Goal: Check status: Check status

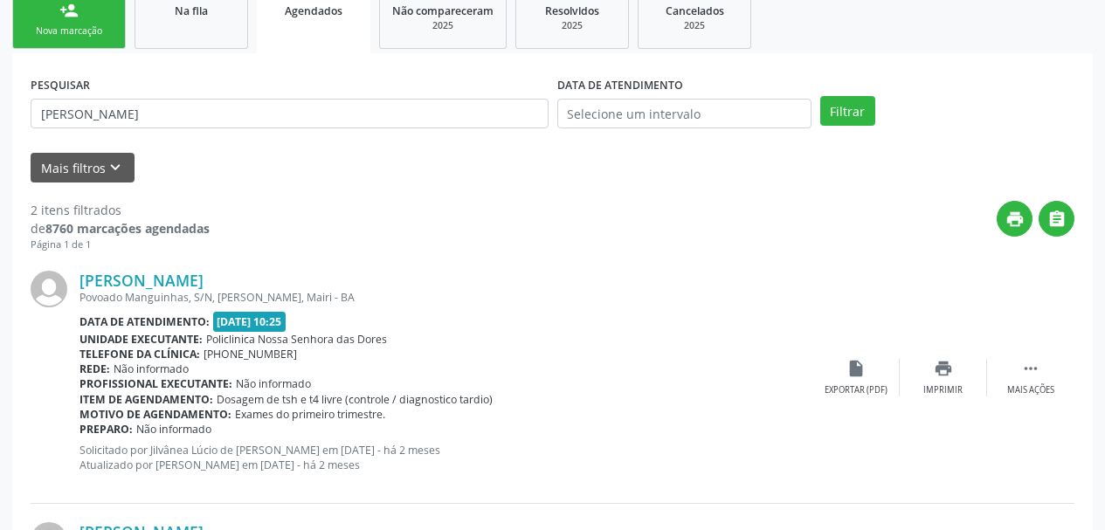
scroll to position [271, 0]
click at [821, 96] on button "Filtrar" at bounding box center [848, 111] width 55 height 30
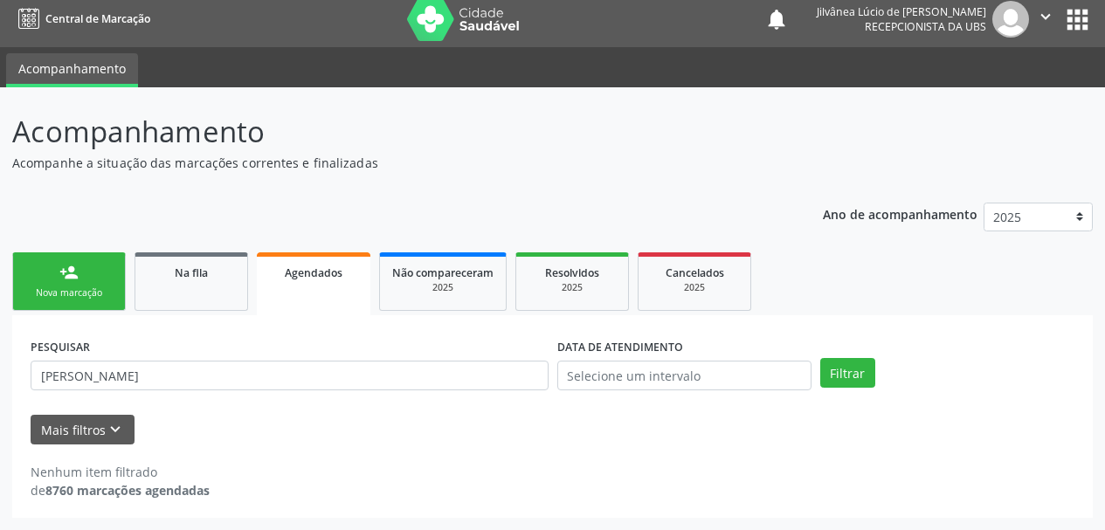
scroll to position [9, 0]
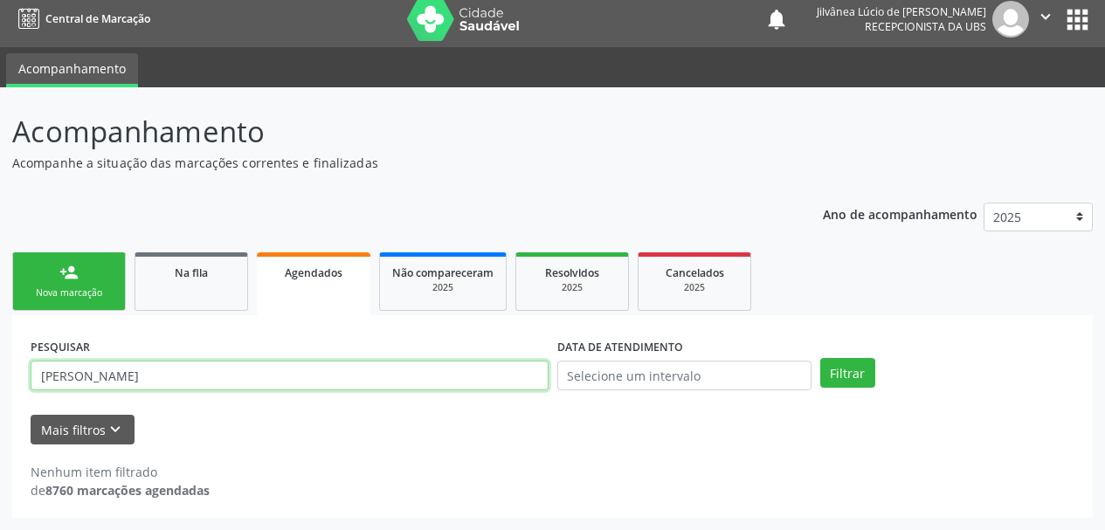
click at [163, 377] on input "[PERSON_NAME]" at bounding box center [290, 376] width 518 height 30
click at [821, 358] on button "Filtrar" at bounding box center [848, 373] width 55 height 30
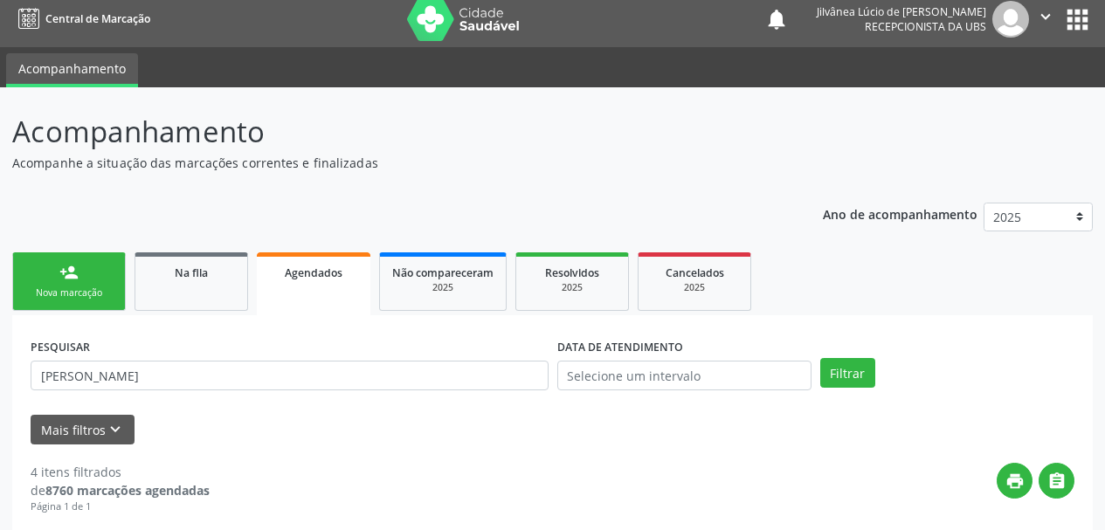
scroll to position [96, 0]
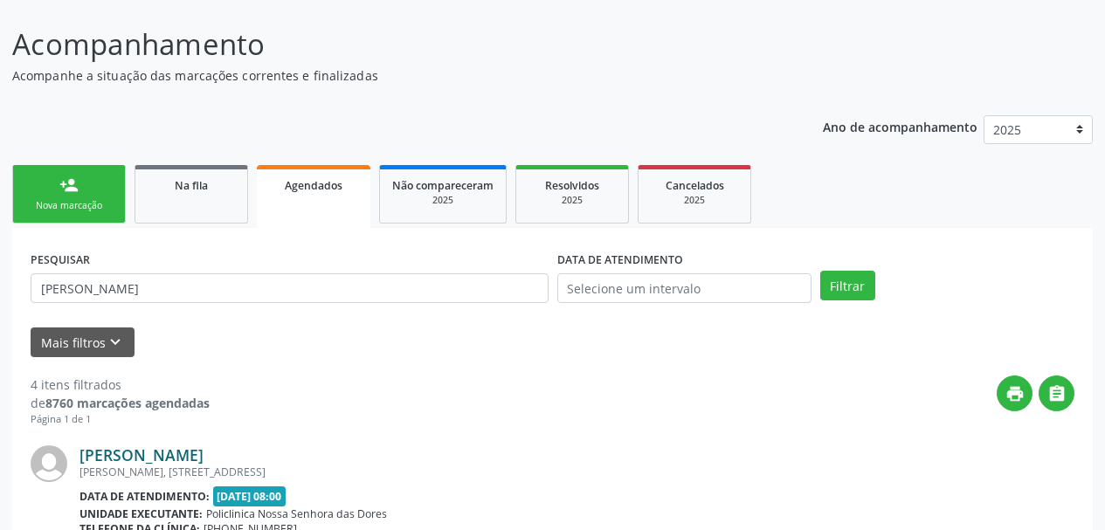
click at [168, 457] on link "[PERSON_NAME]" at bounding box center [142, 455] width 124 height 19
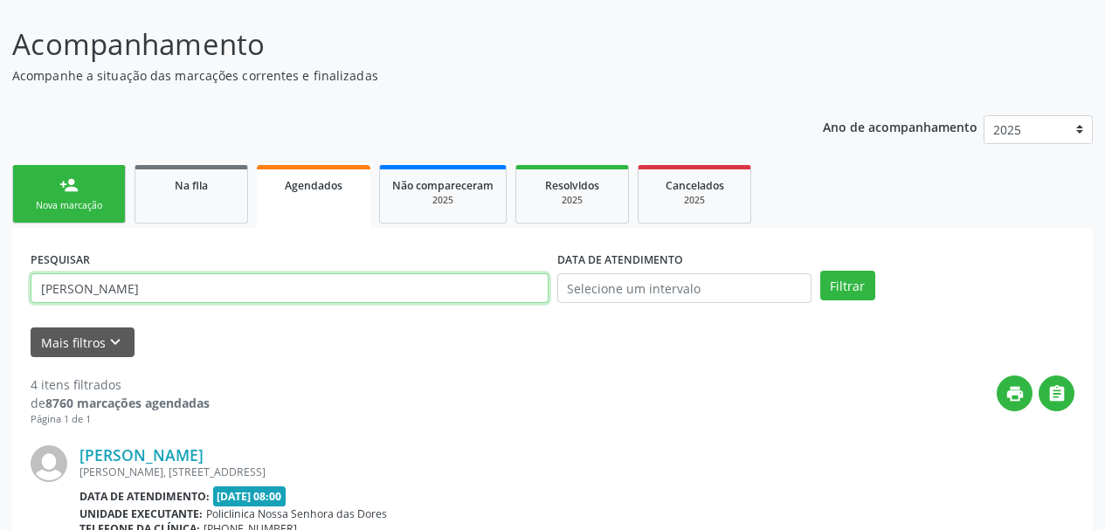
drag, startPoint x: 200, startPoint y: 289, endPoint x: 0, endPoint y: 308, distance: 201.0
paste input "[PERSON_NAME]"
click at [821, 271] on button "Filtrar" at bounding box center [848, 286] width 55 height 30
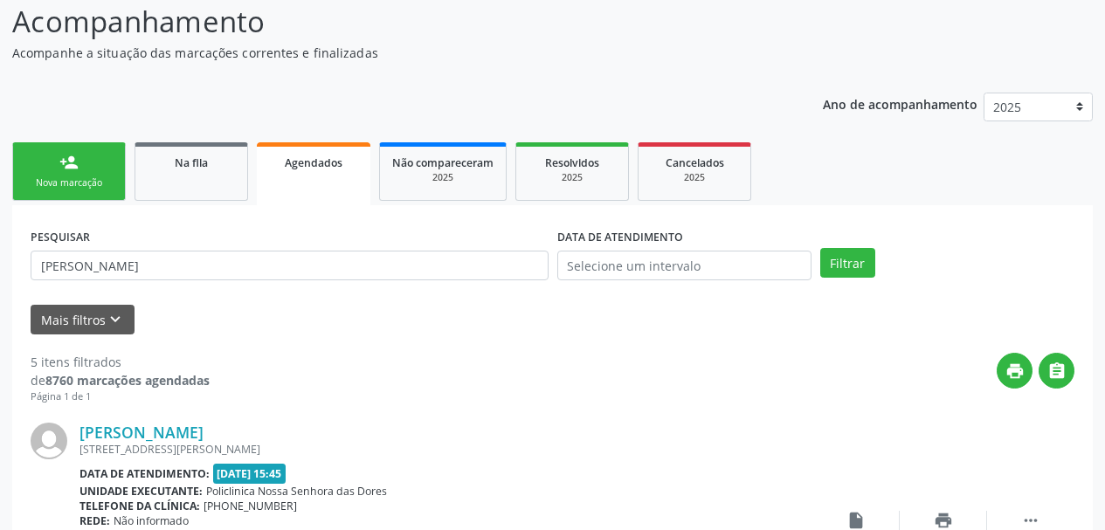
scroll to position [184, 0]
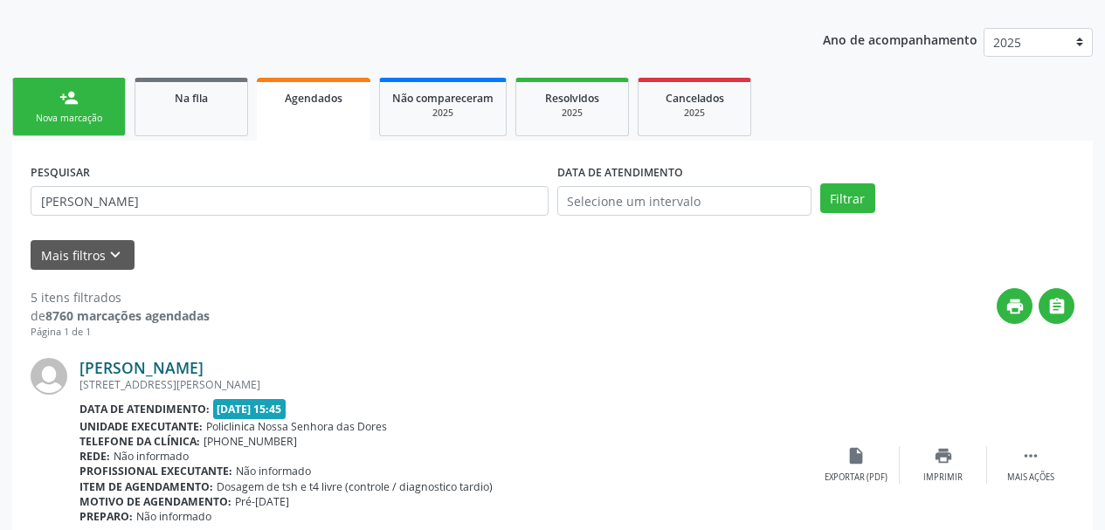
click at [153, 363] on link "[PERSON_NAME]" at bounding box center [142, 367] width 124 height 19
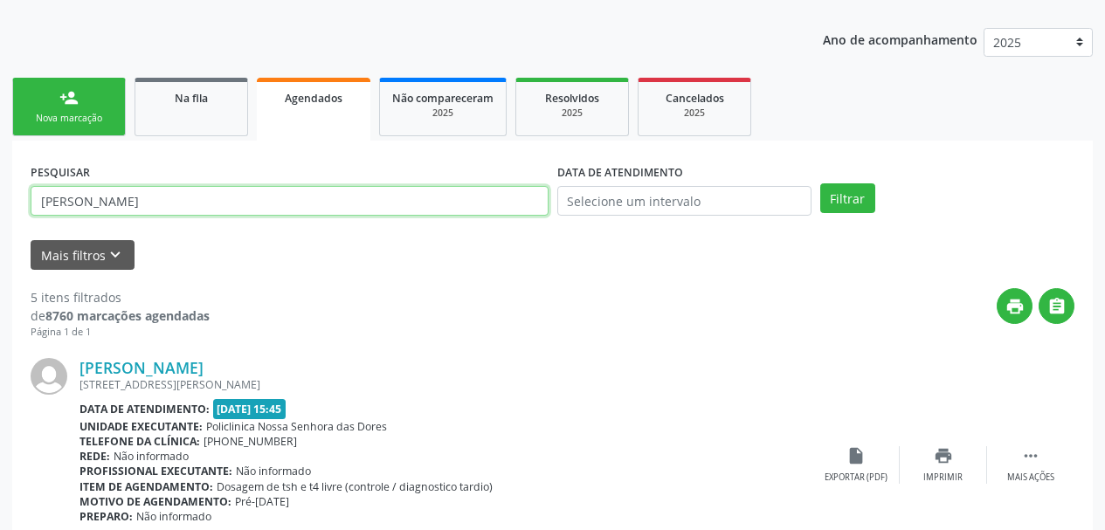
drag, startPoint x: 218, startPoint y: 190, endPoint x: 0, endPoint y: 204, distance: 218.9
paste input "[PERSON_NAME]"
click at [821, 184] on button "Filtrar" at bounding box center [848, 199] width 55 height 30
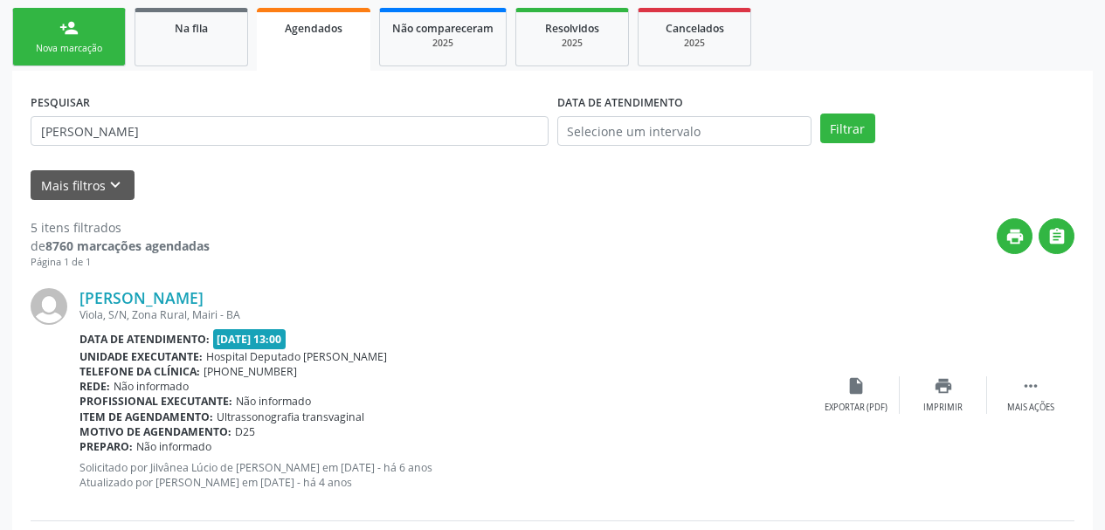
scroll to position [358, 0]
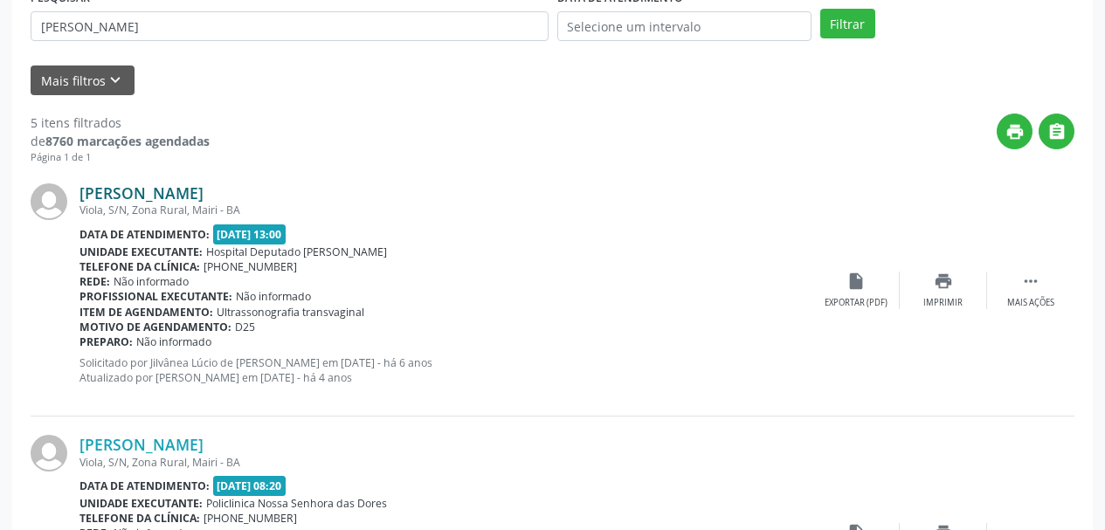
click at [162, 197] on link "[PERSON_NAME]" at bounding box center [142, 193] width 124 height 19
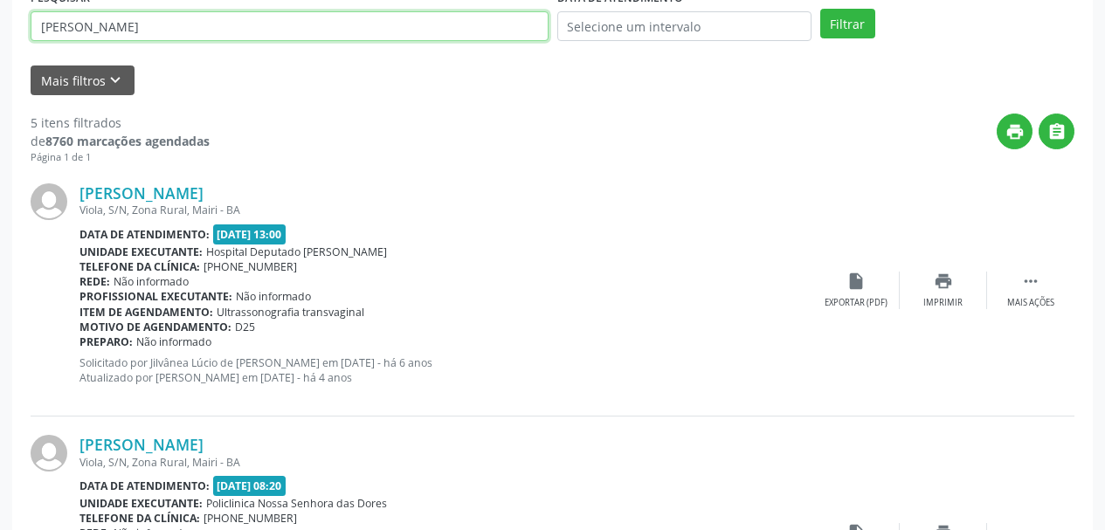
drag, startPoint x: 211, startPoint y: 24, endPoint x: 0, endPoint y: 107, distance: 227.2
paste input "[PERSON_NAME]"
click at [821, 9] on button "Filtrar" at bounding box center [848, 24] width 55 height 30
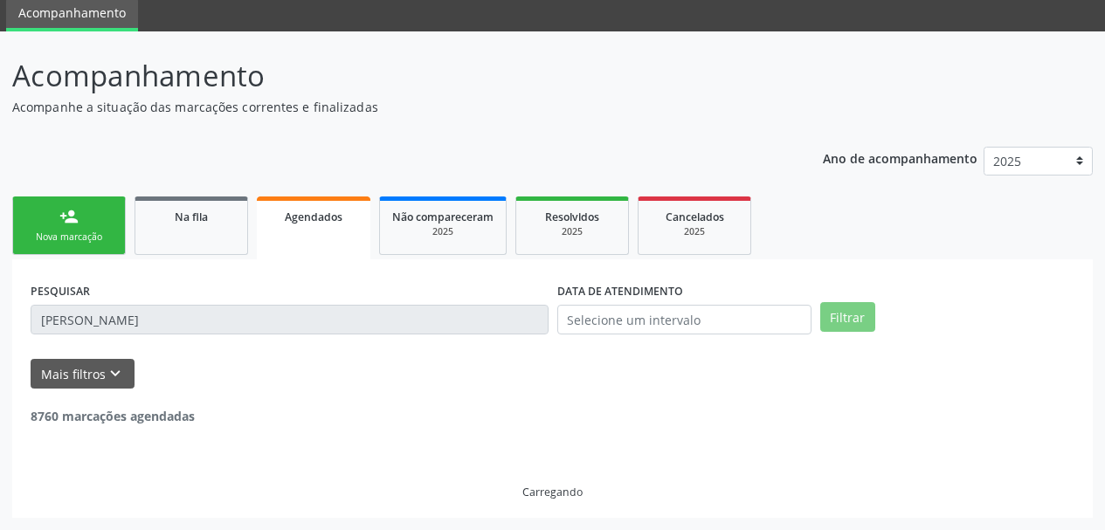
scroll to position [274, 0]
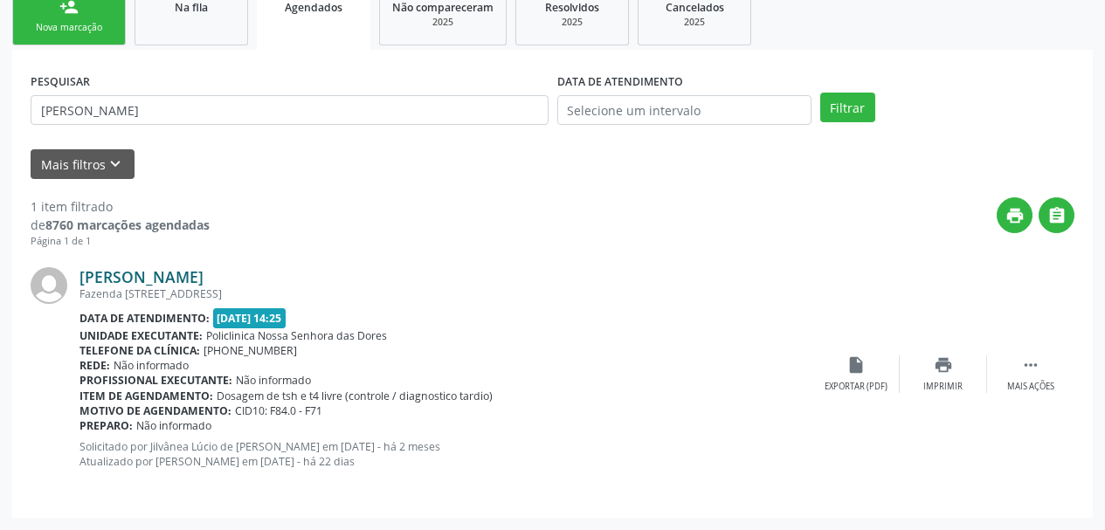
click at [124, 277] on link "[PERSON_NAME]" at bounding box center [142, 276] width 124 height 19
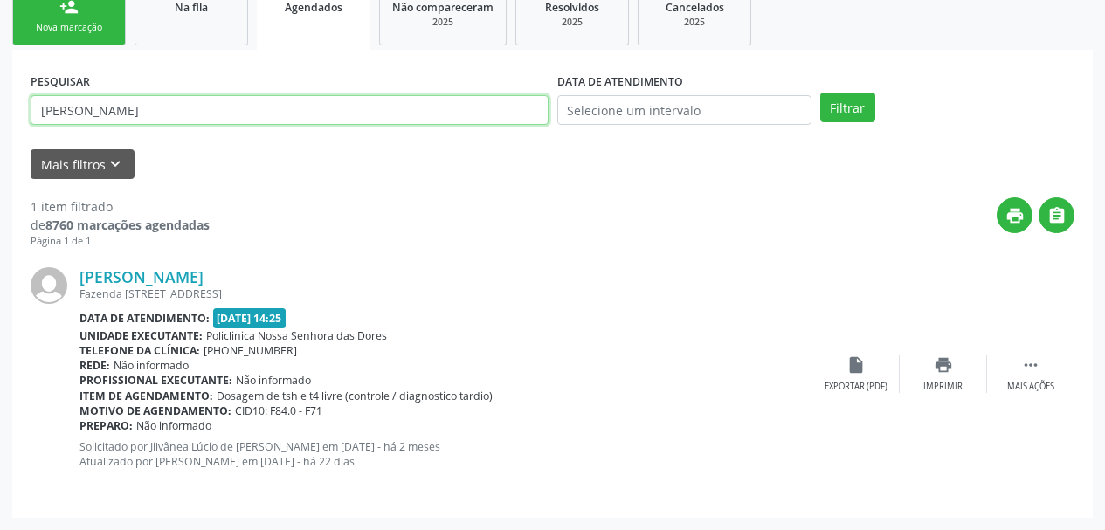
drag, startPoint x: 173, startPoint y: 115, endPoint x: 0, endPoint y: 181, distance: 185.0
click at [0, 181] on div "Acompanhamento Acompanhe a situação das marcações correntes e finalizadas Relat…" at bounding box center [552, 176] width 1105 height 709
paste input "[PERSON_NAME]"
type input "[PERSON_NAME]"
click at [821, 93] on button "Filtrar" at bounding box center [848, 108] width 55 height 30
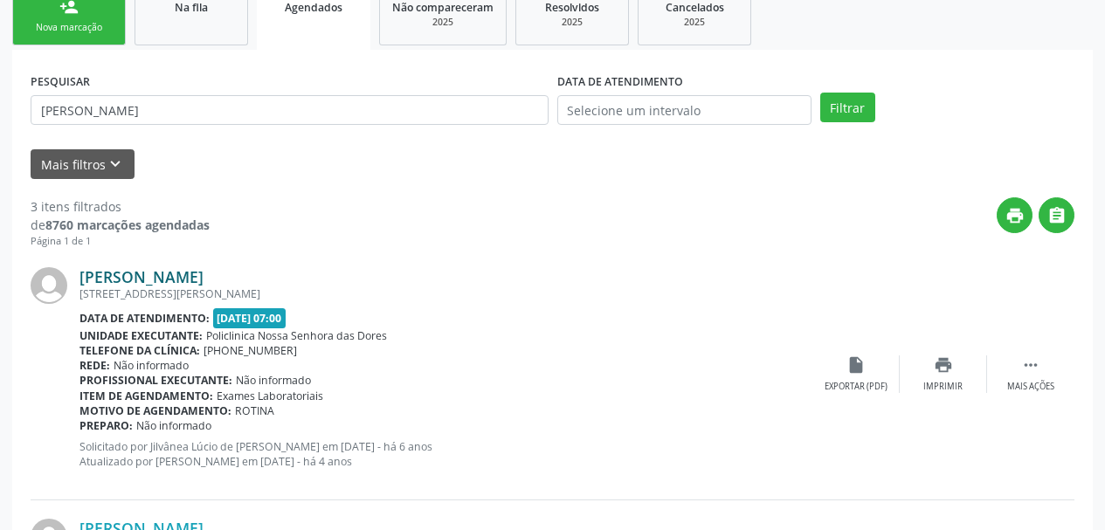
click at [181, 272] on link "[PERSON_NAME]" at bounding box center [142, 276] width 124 height 19
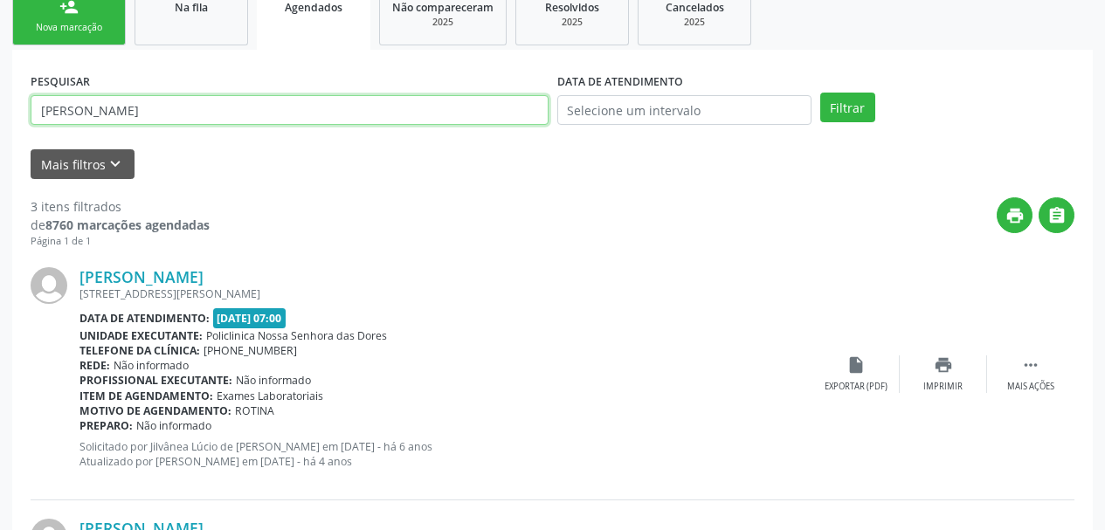
drag, startPoint x: 190, startPoint y: 110, endPoint x: 0, endPoint y: 141, distance: 192.1
click at [0, 141] on div "Acompanhamento Acompanhe a situação das marcações correntes e finalizadas Relat…" at bounding box center [552, 428] width 1105 height 1213
click at [821, 93] on button "Filtrar" at bounding box center [848, 108] width 55 height 30
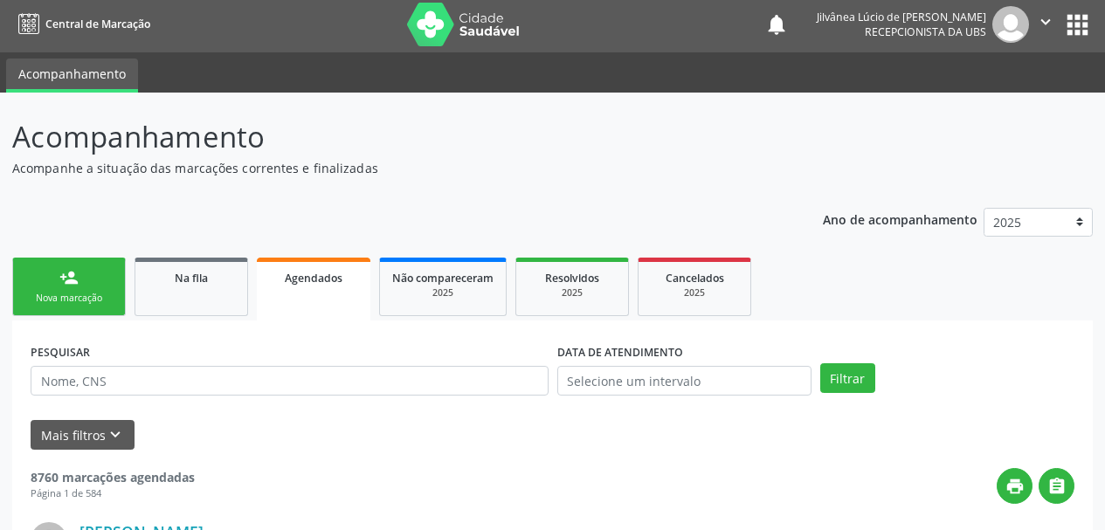
scroll to position [0, 0]
